Goal: Information Seeking & Learning: Check status

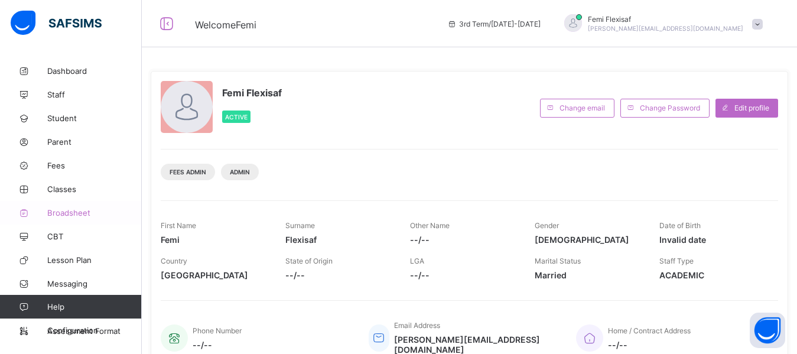
click at [65, 210] on span "Broadsheet" at bounding box center [94, 212] width 95 height 9
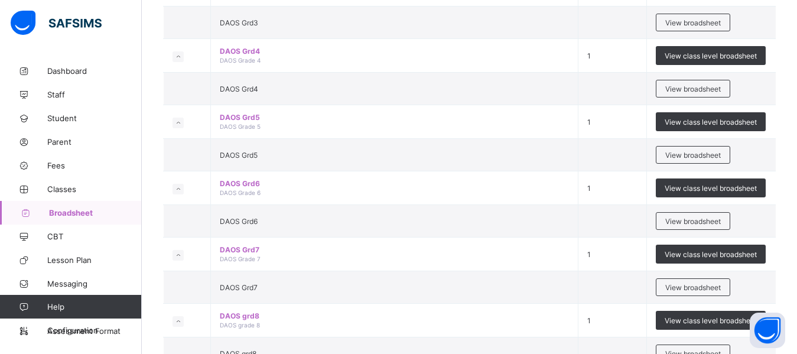
scroll to position [1253, 0]
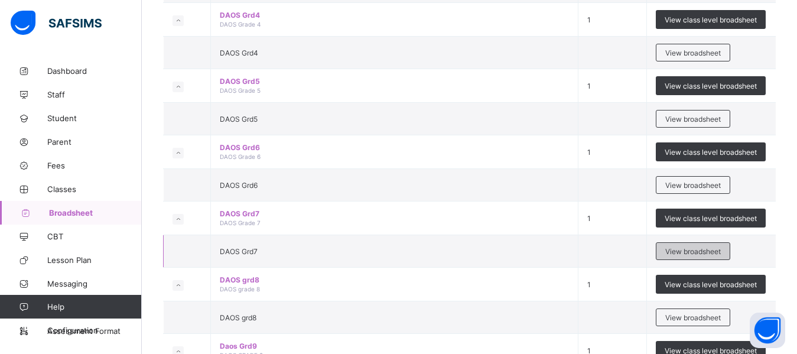
click at [691, 256] on div "View broadsheet" at bounding box center [693, 251] width 74 height 18
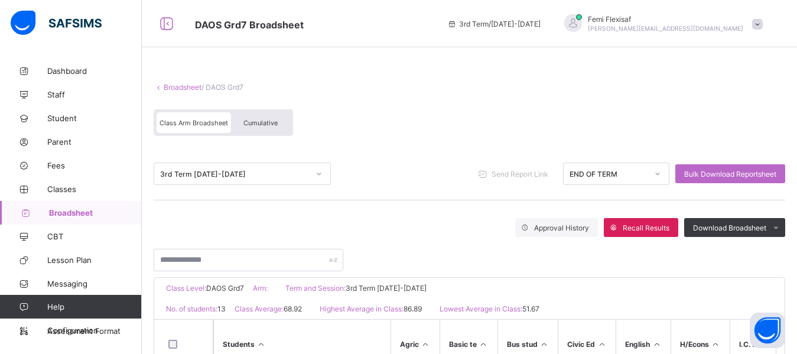
click at [467, 140] on div "Class Arm Broadsheet Cumulative" at bounding box center [470, 125] width 632 height 44
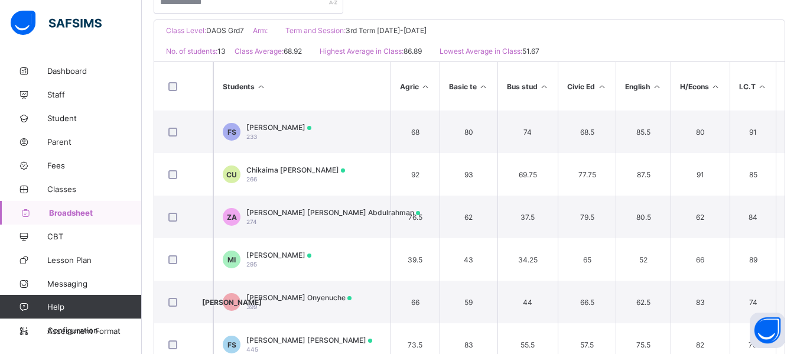
scroll to position [260, 0]
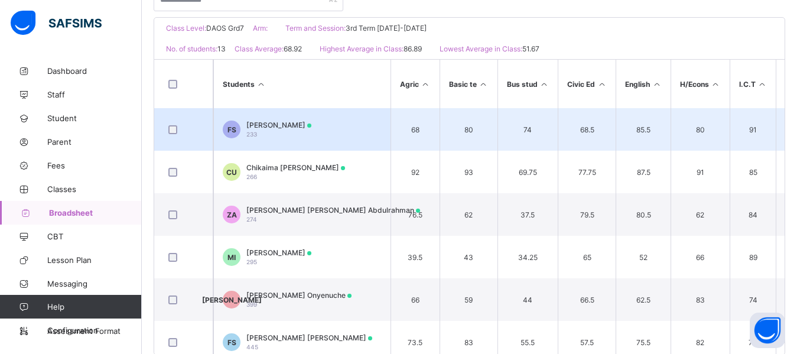
click at [281, 131] on div "Fareedah Eniola Sunmonu 233" at bounding box center [278, 130] width 65 height 18
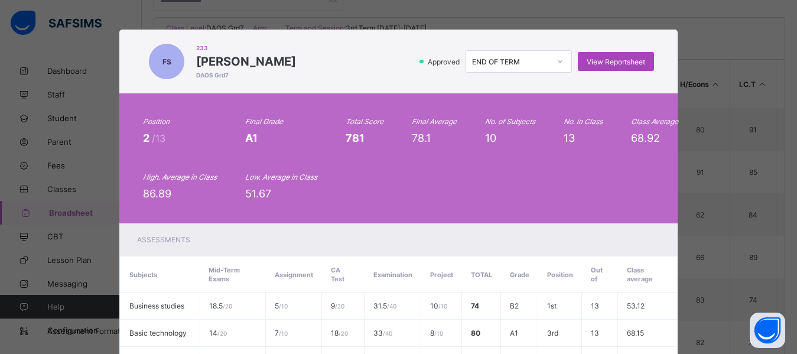
click at [611, 63] on span "View Reportsheet" at bounding box center [616, 61] width 59 height 9
click at [329, 90] on div "FS 233 Fareedah Eniola Sunmonu DAOS Grd7 Approved END OF TERM View Reportsheet" at bounding box center [398, 62] width 558 height 64
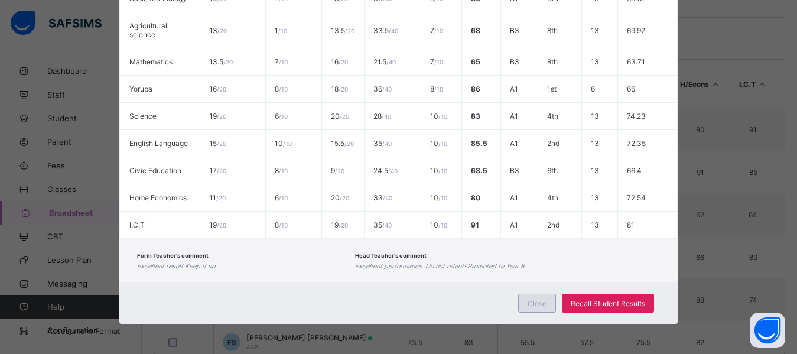
click at [538, 302] on span "Close" at bounding box center [537, 303] width 19 height 9
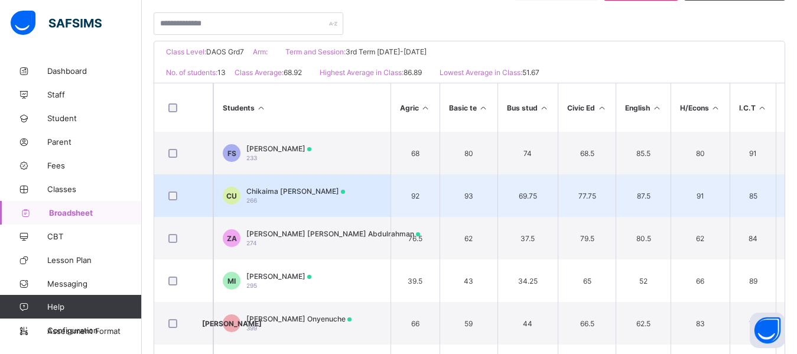
scroll to position [0, 0]
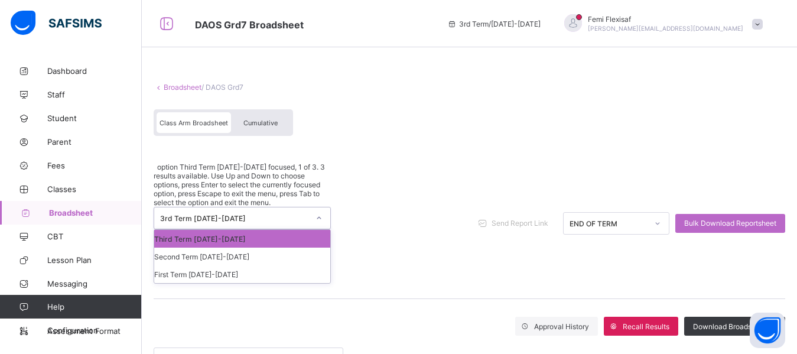
click at [272, 207] on div "3rd Term 2024-2025" at bounding box center [231, 217] width 154 height 21
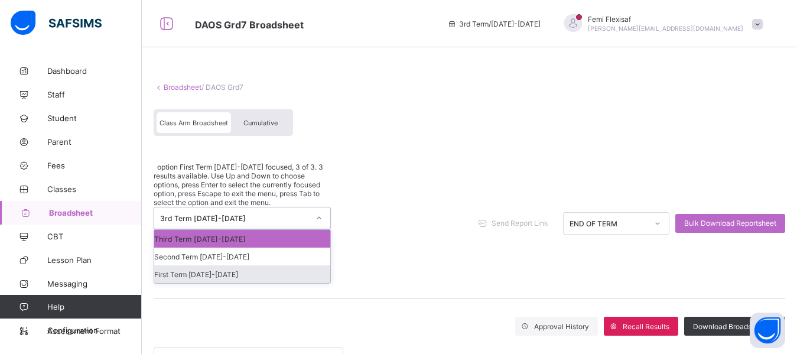
click at [208, 265] on div "First Term 2024-2025" at bounding box center [242, 274] width 176 height 18
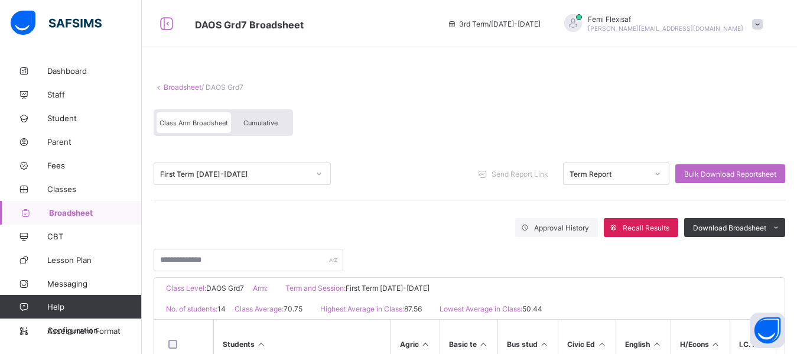
click at [424, 82] on span at bounding box center [470, 77] width 632 height 12
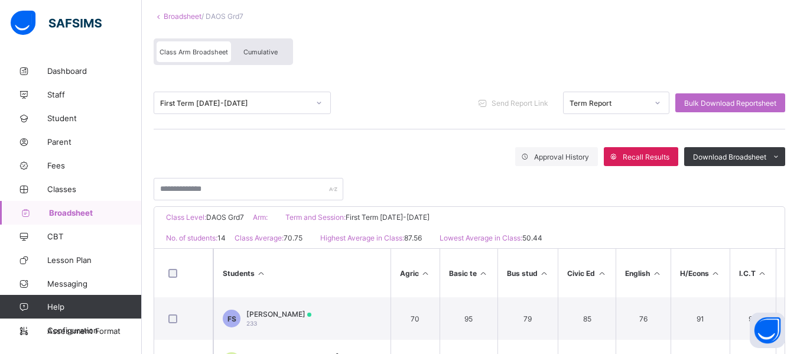
scroll to position [95, 0]
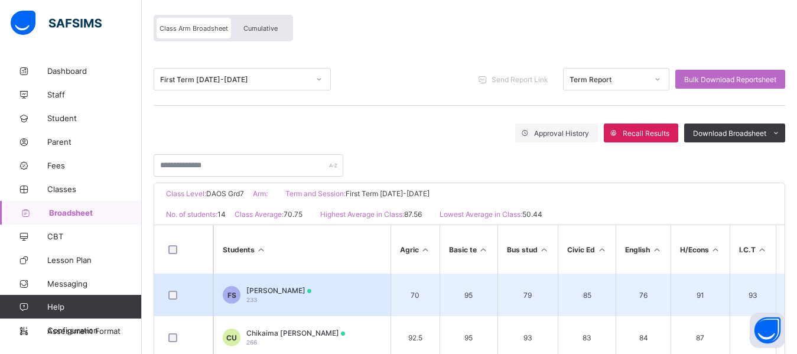
click at [311, 285] on td "FS Fareedah Eniola Sunmonu 233" at bounding box center [301, 295] width 177 height 43
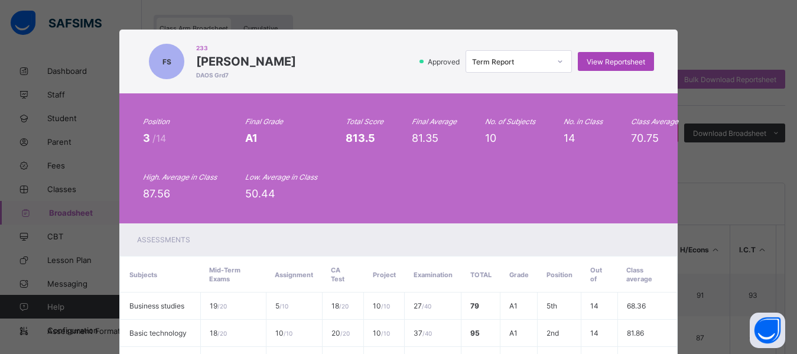
click at [610, 64] on span "View Reportsheet" at bounding box center [616, 61] width 59 height 9
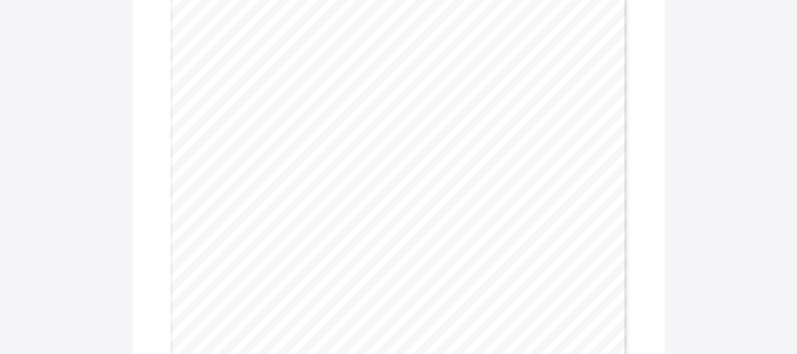
scroll to position [386, 0]
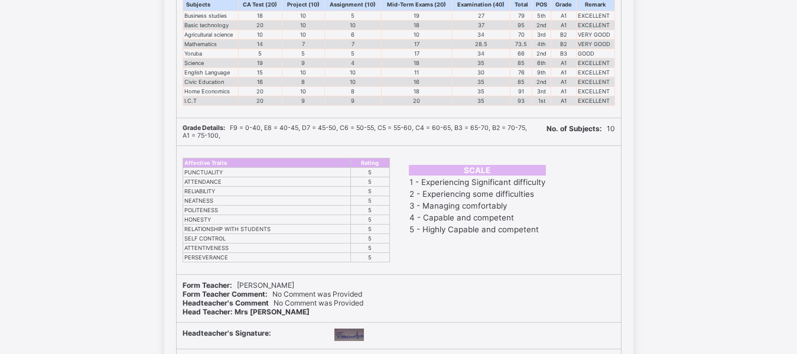
scroll to position [244, 0]
